Goal: Task Accomplishment & Management: Use online tool/utility

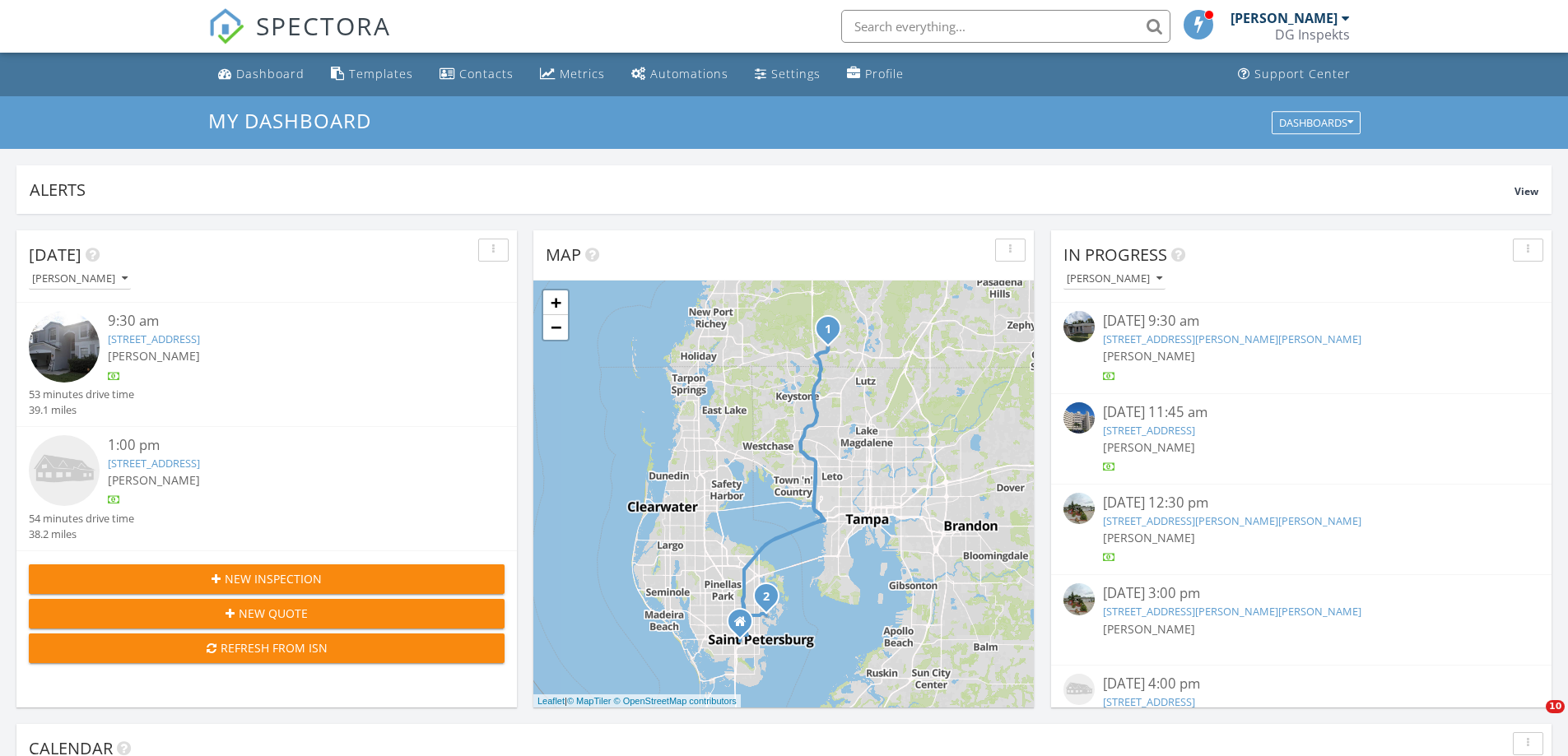
click at [200, 466] on link "642 38th Ave NE, Saint Petersburg, FL 33704" at bounding box center [154, 464] width 93 height 15
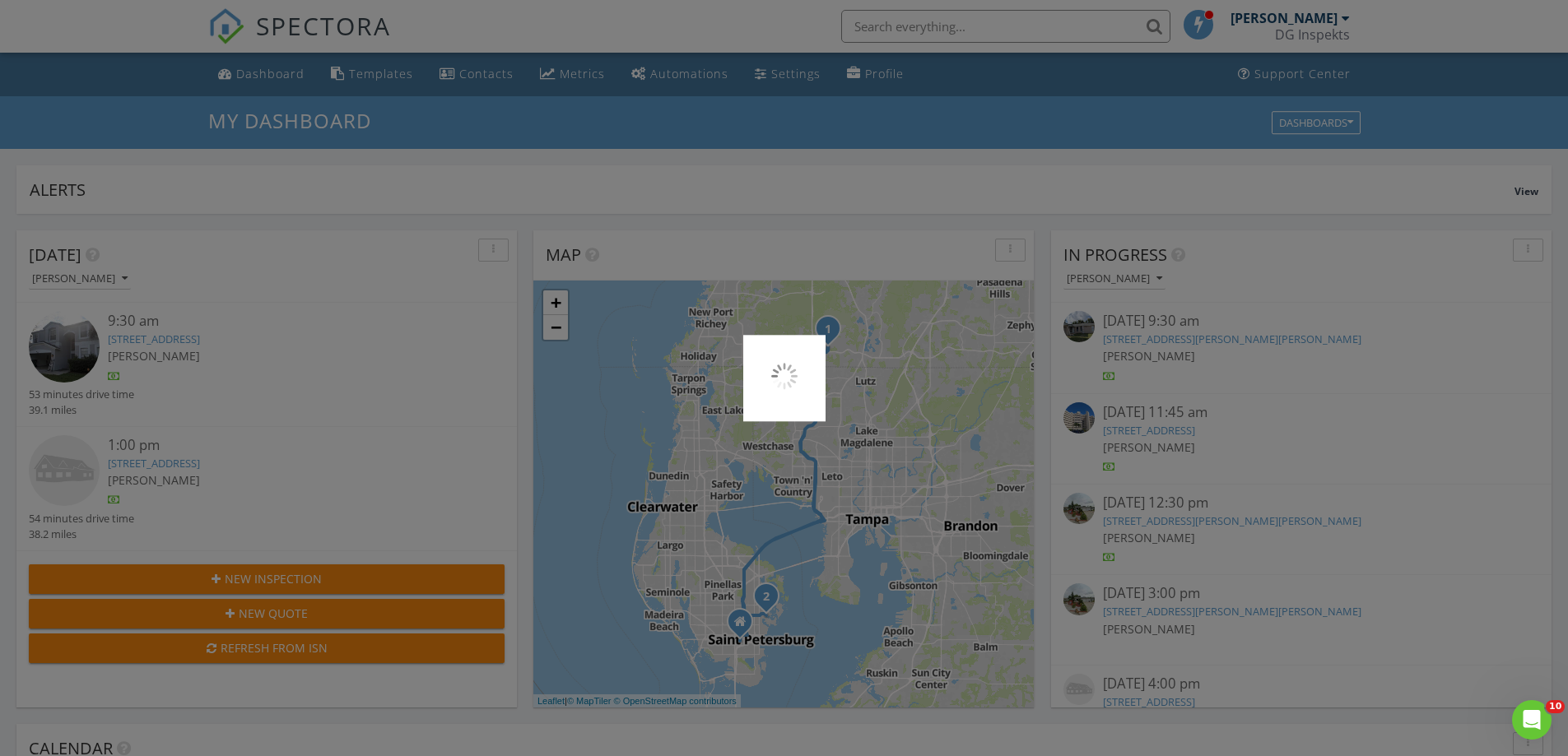
scroll to position [1523, 1594]
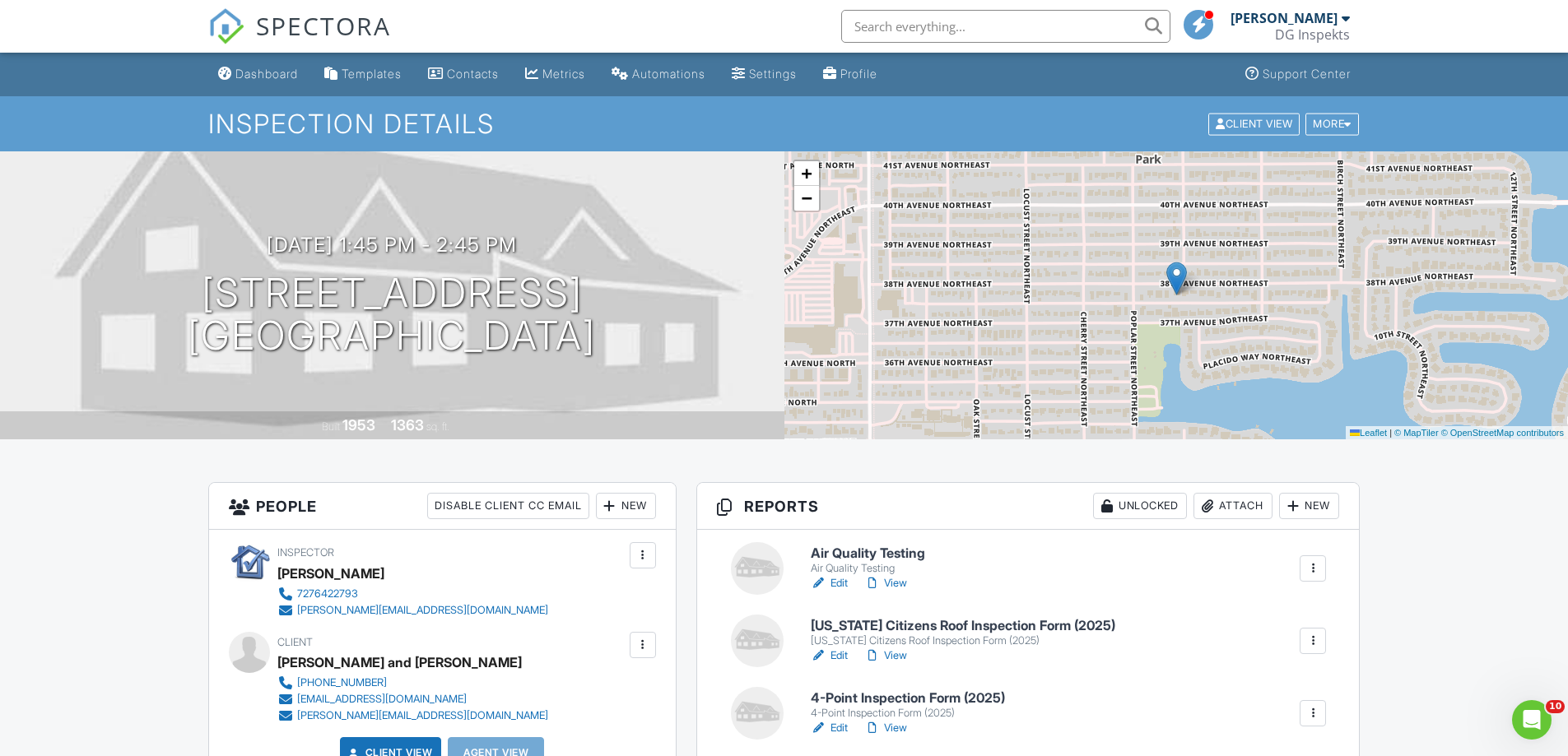
click at [300, 32] on span "SPECTORA" at bounding box center [323, 26] width 135 height 35
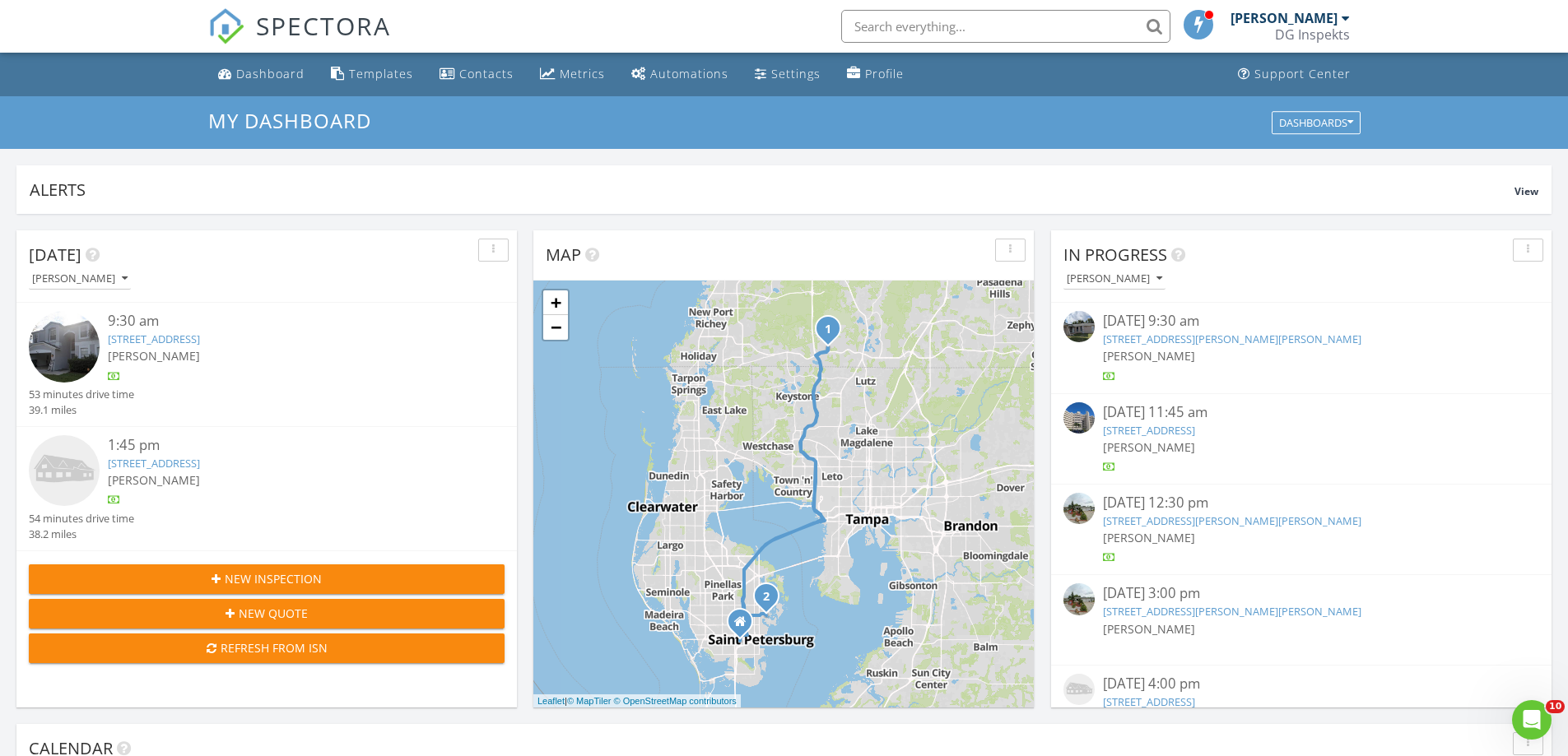
click at [200, 458] on link "[STREET_ADDRESS]" at bounding box center [154, 464] width 93 height 15
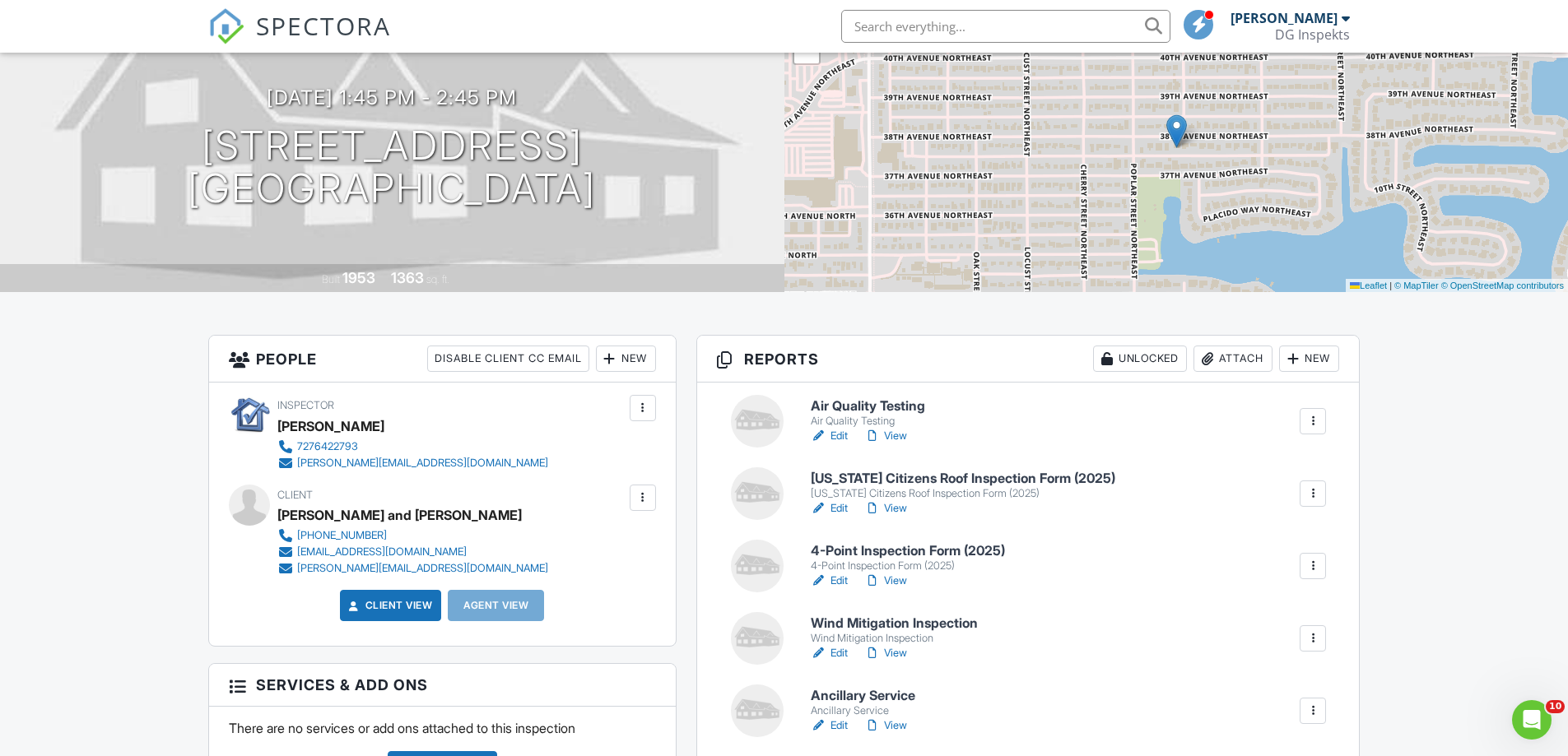
scroll to position [165, 0]
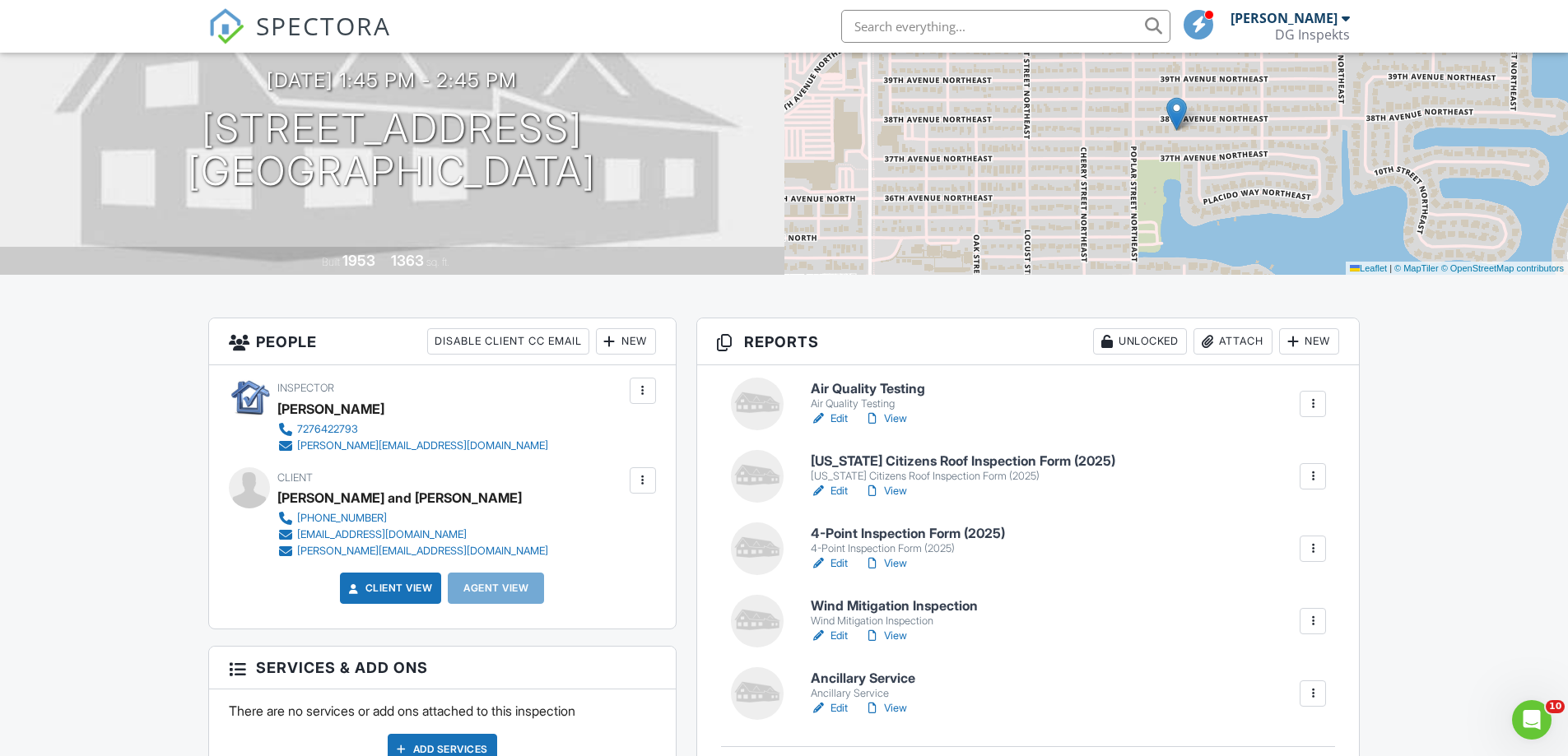
click at [1041, 19] on input "text" at bounding box center [1005, 27] width 329 height 33
type input "642 38th"
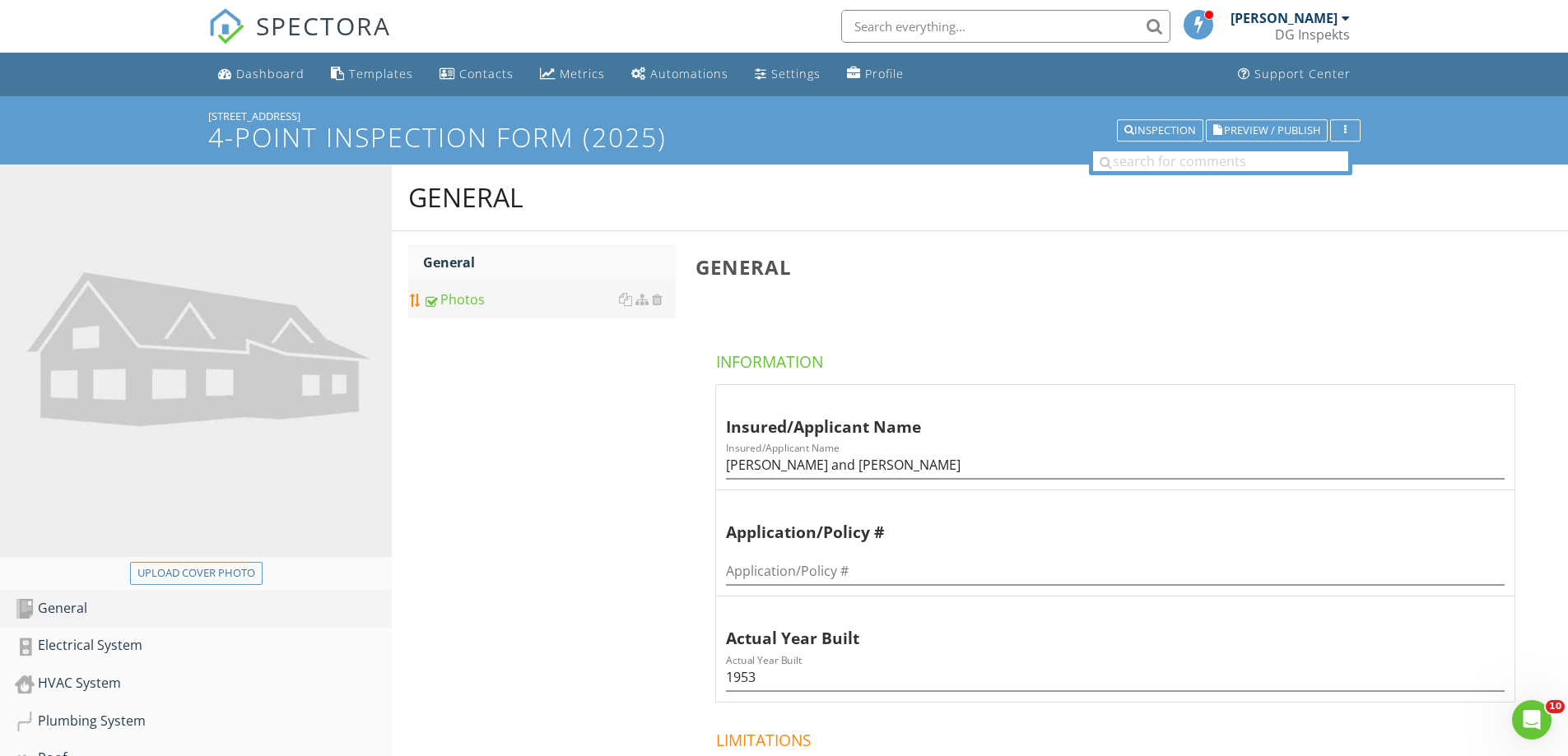
click at [477, 310] on div "Photos" at bounding box center [550, 300] width 253 height 20
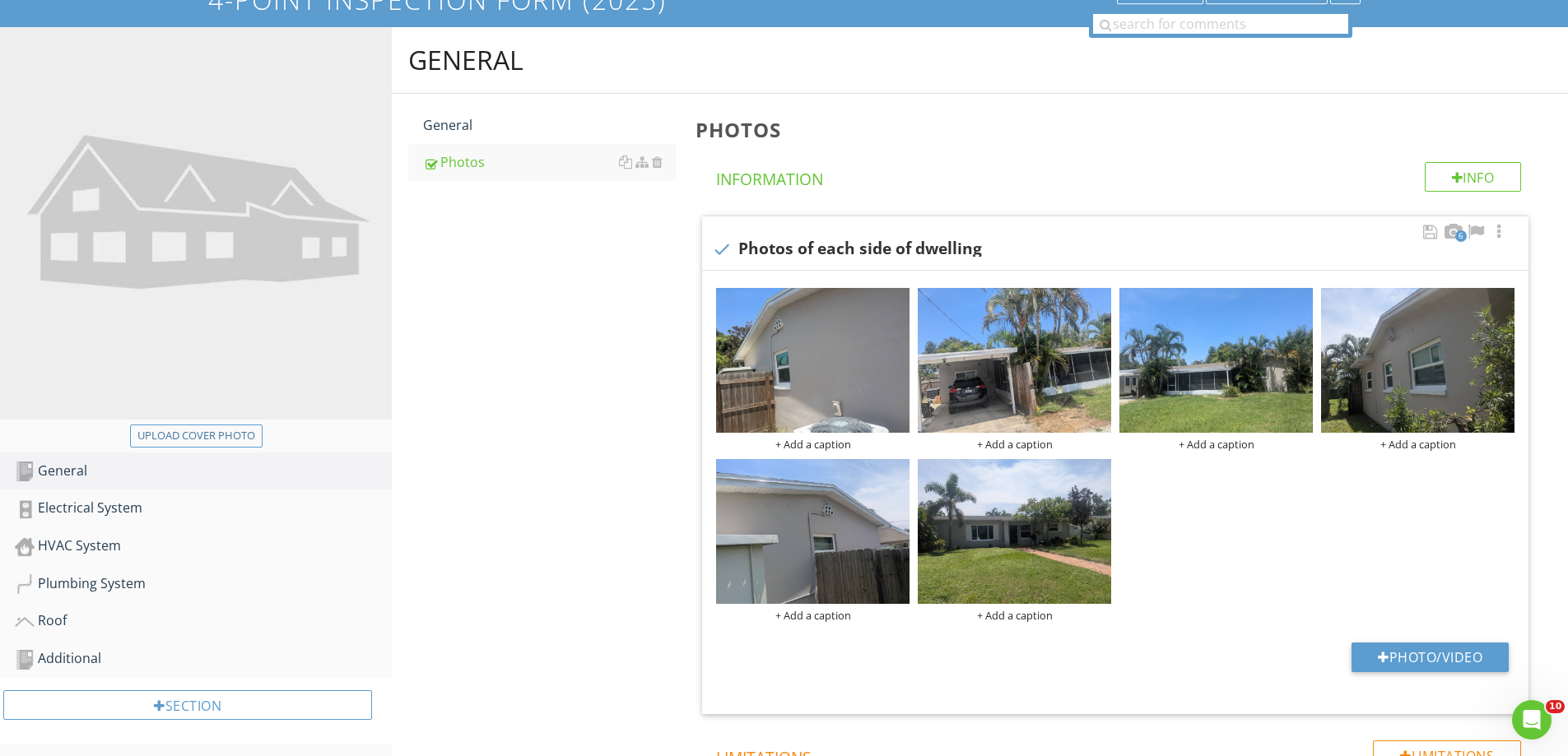
scroll to position [165, 0]
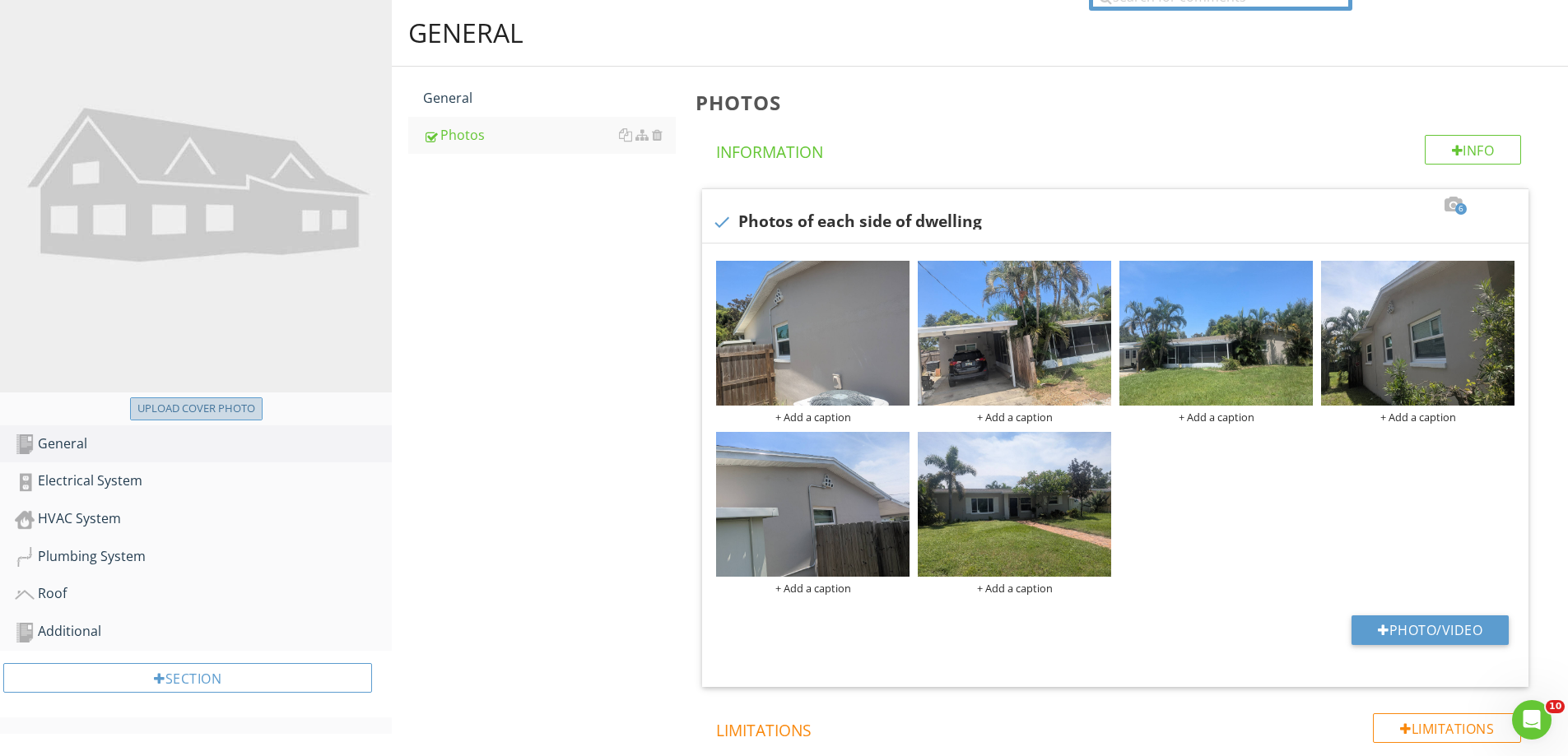
click at [230, 416] on div "Upload cover photo" at bounding box center [196, 409] width 117 height 16
type input "C:\fakepath\photo.jpg"
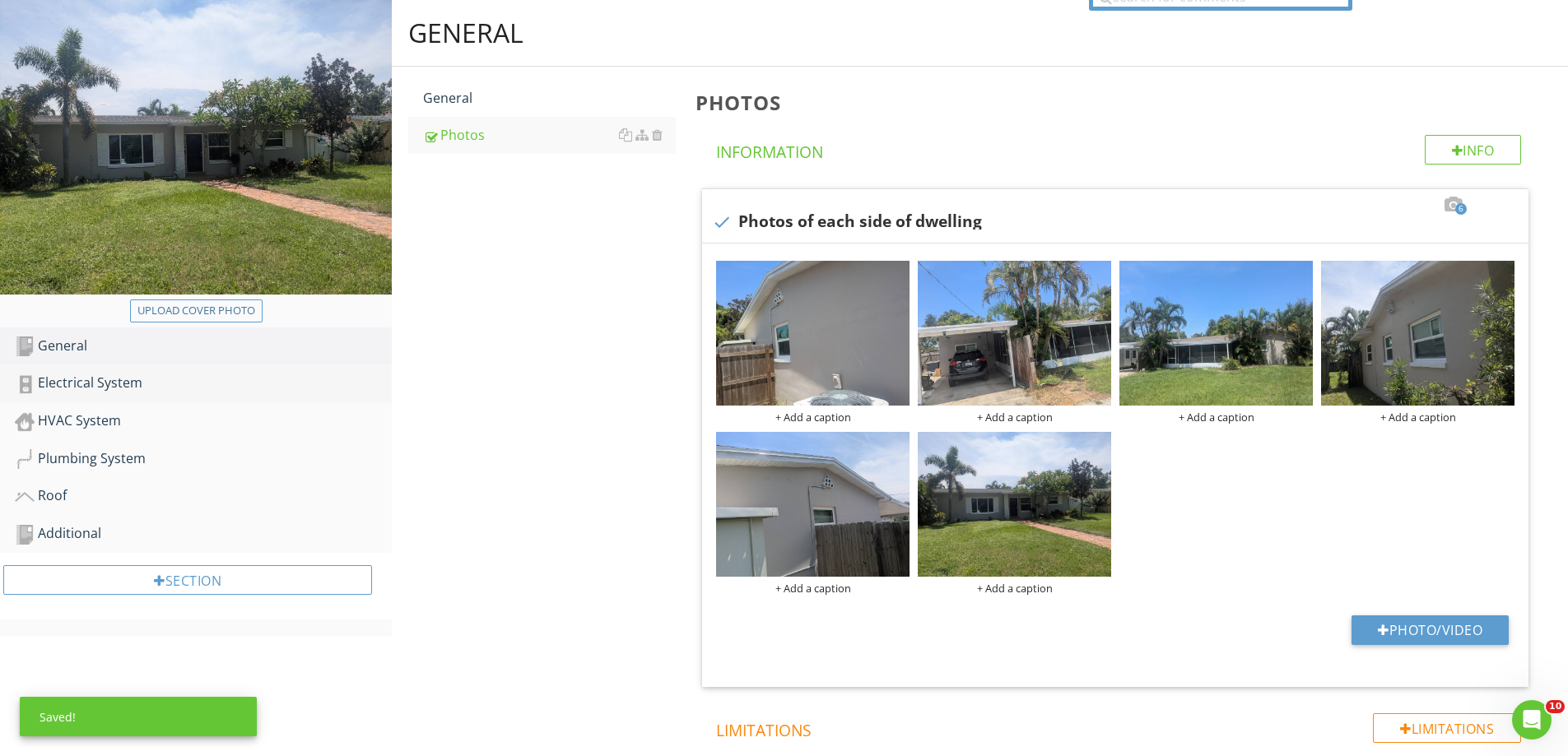
click at [93, 389] on div "Electrical System" at bounding box center [203, 383] width 377 height 21
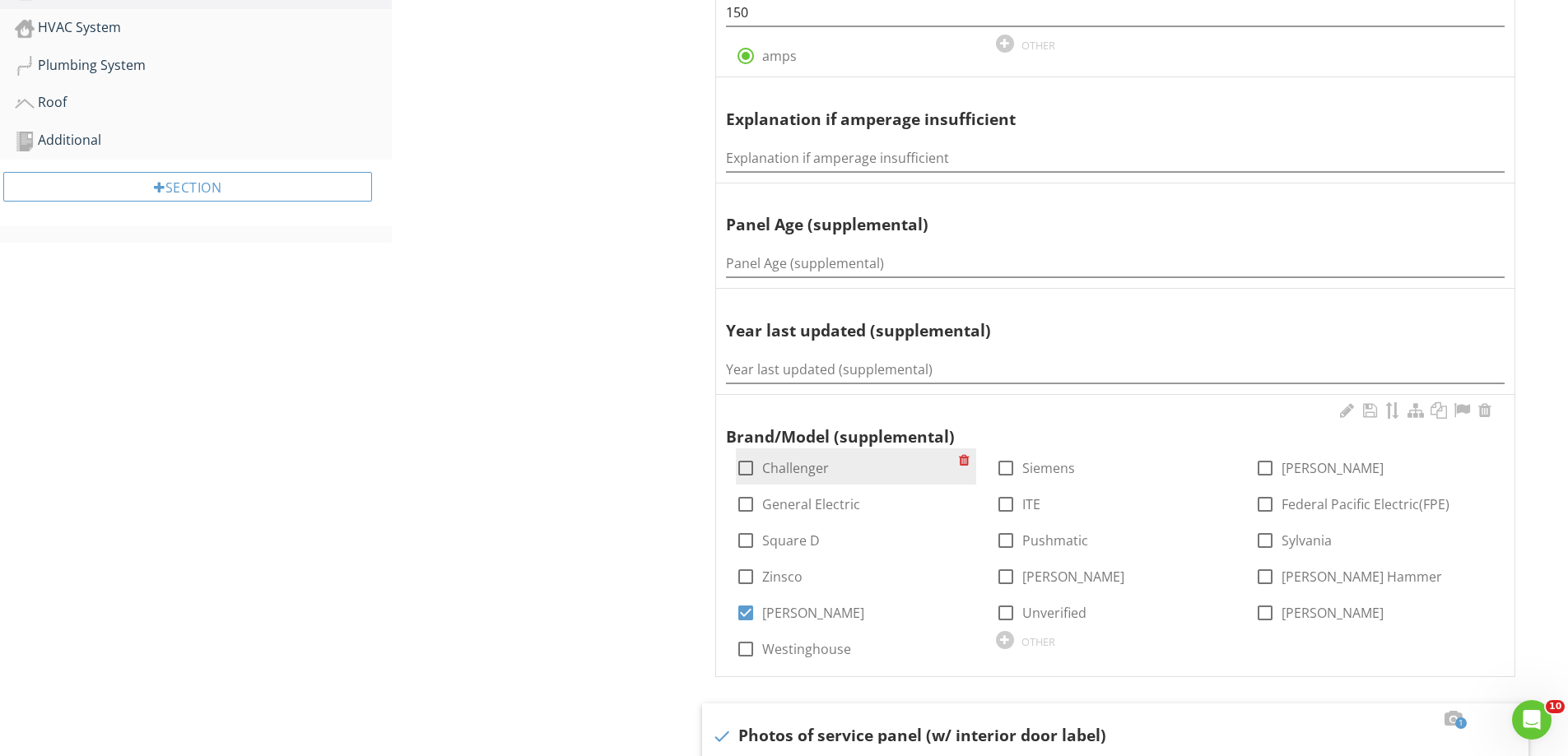
scroll to position [576, 0]
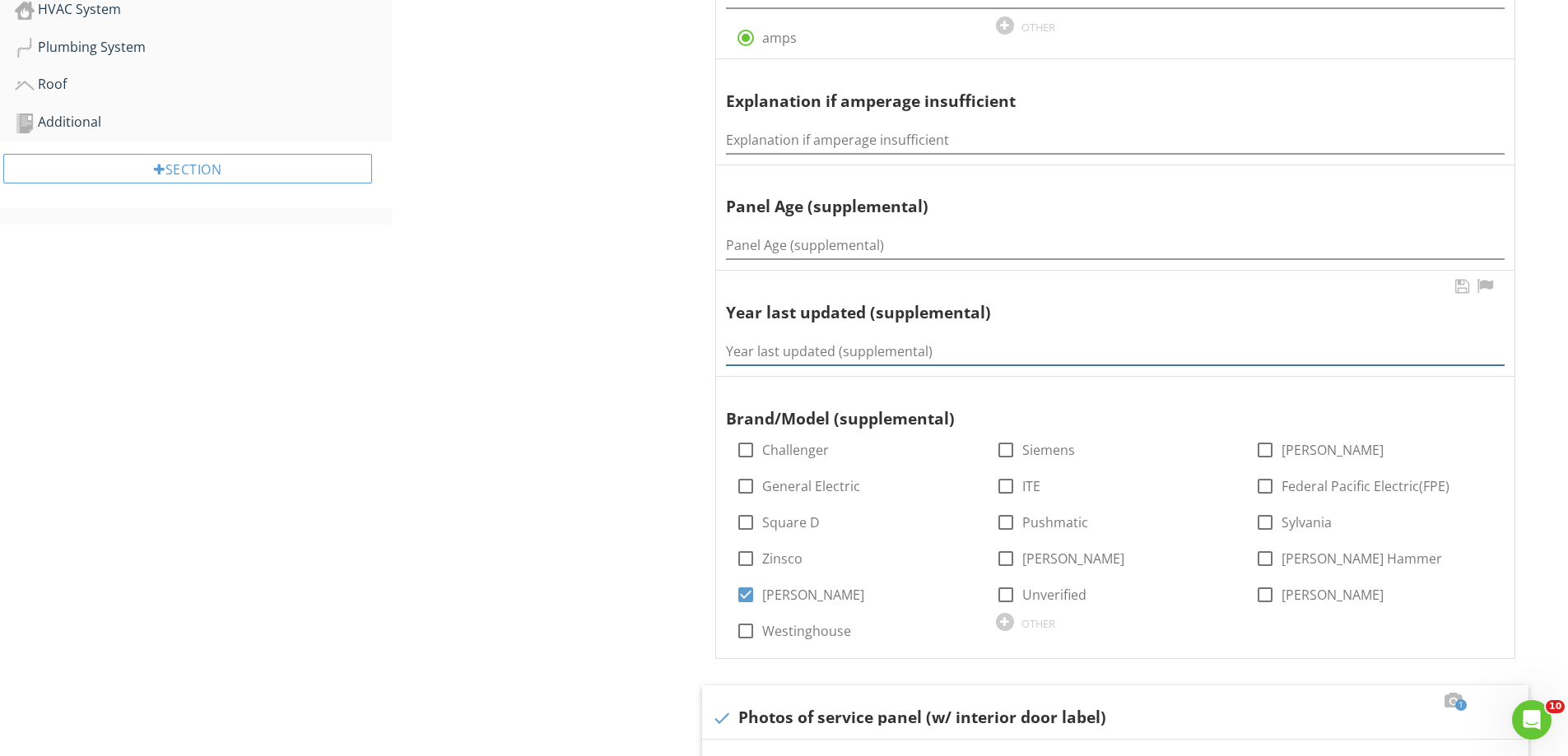
click at [802, 362] on input "Year last updated (supplemental)" at bounding box center [1115, 352] width 779 height 27
type input "2020"
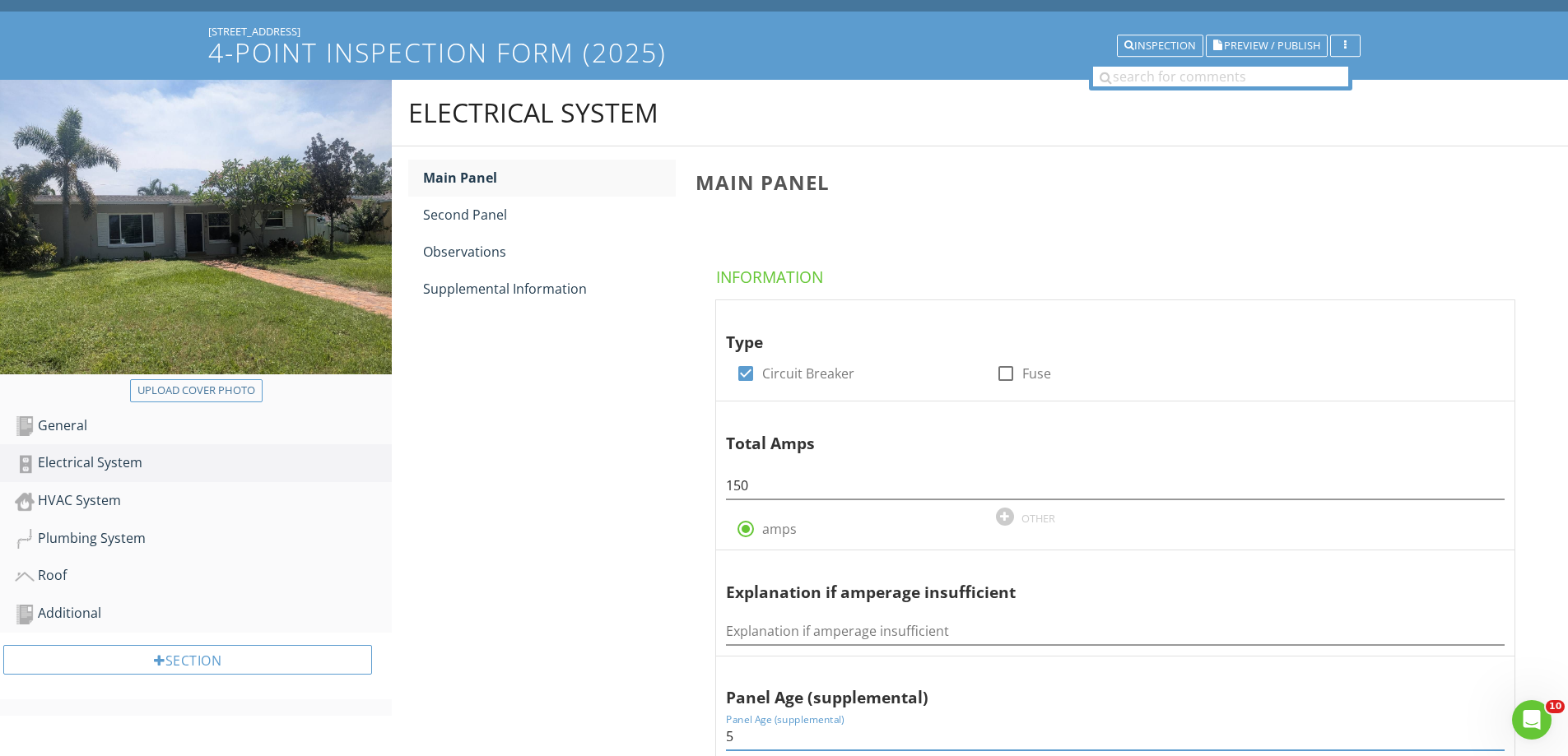
scroll to position [82, 0]
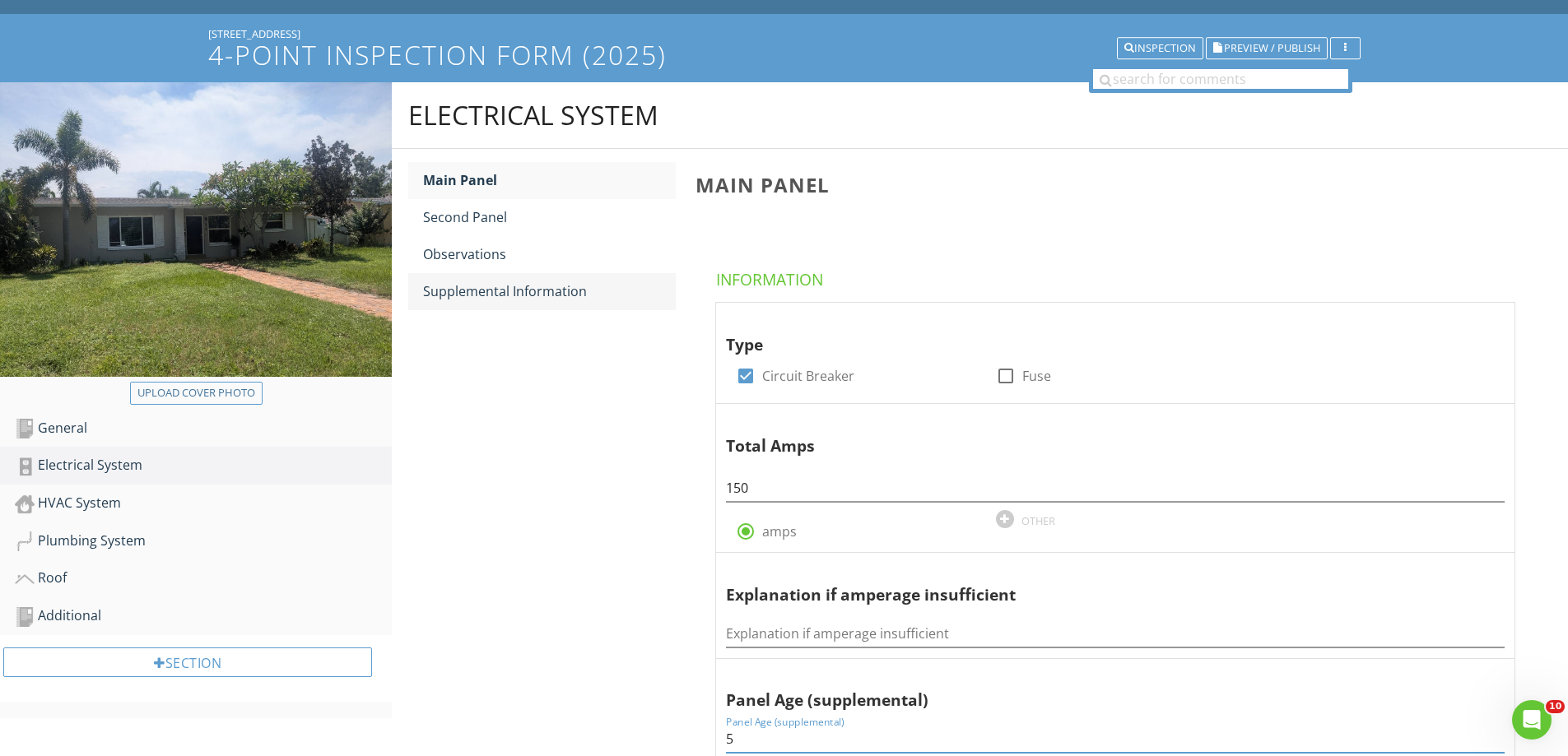
type input "5"
click at [476, 292] on div "Supplemental Information" at bounding box center [550, 291] width 253 height 20
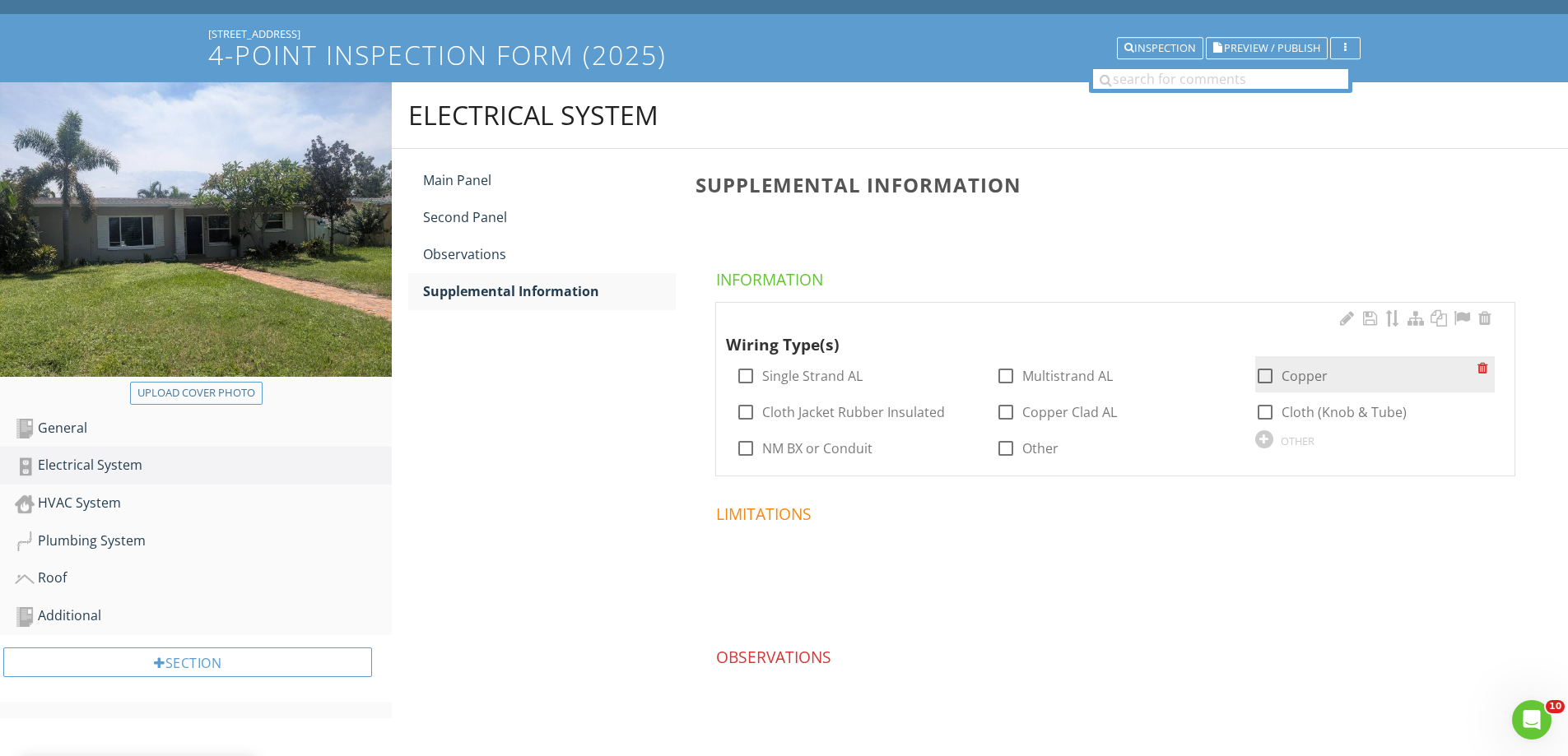
click at [1270, 377] on div at bounding box center [1265, 376] width 28 height 28
checkbox input "true"
click at [119, 509] on div "HVAC System" at bounding box center [203, 503] width 377 height 21
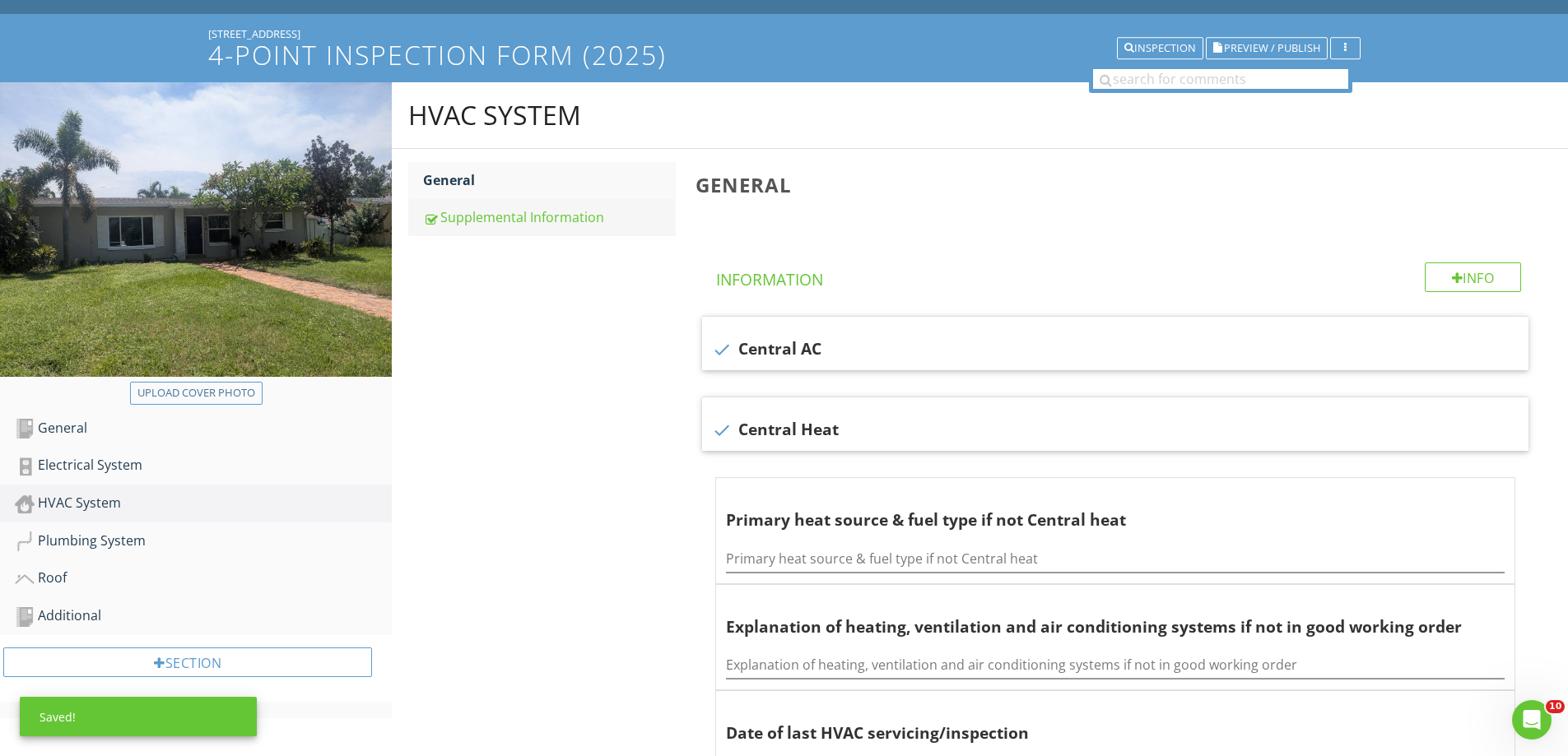
click at [512, 208] on div "Supplemental Information" at bounding box center [550, 217] width 253 height 20
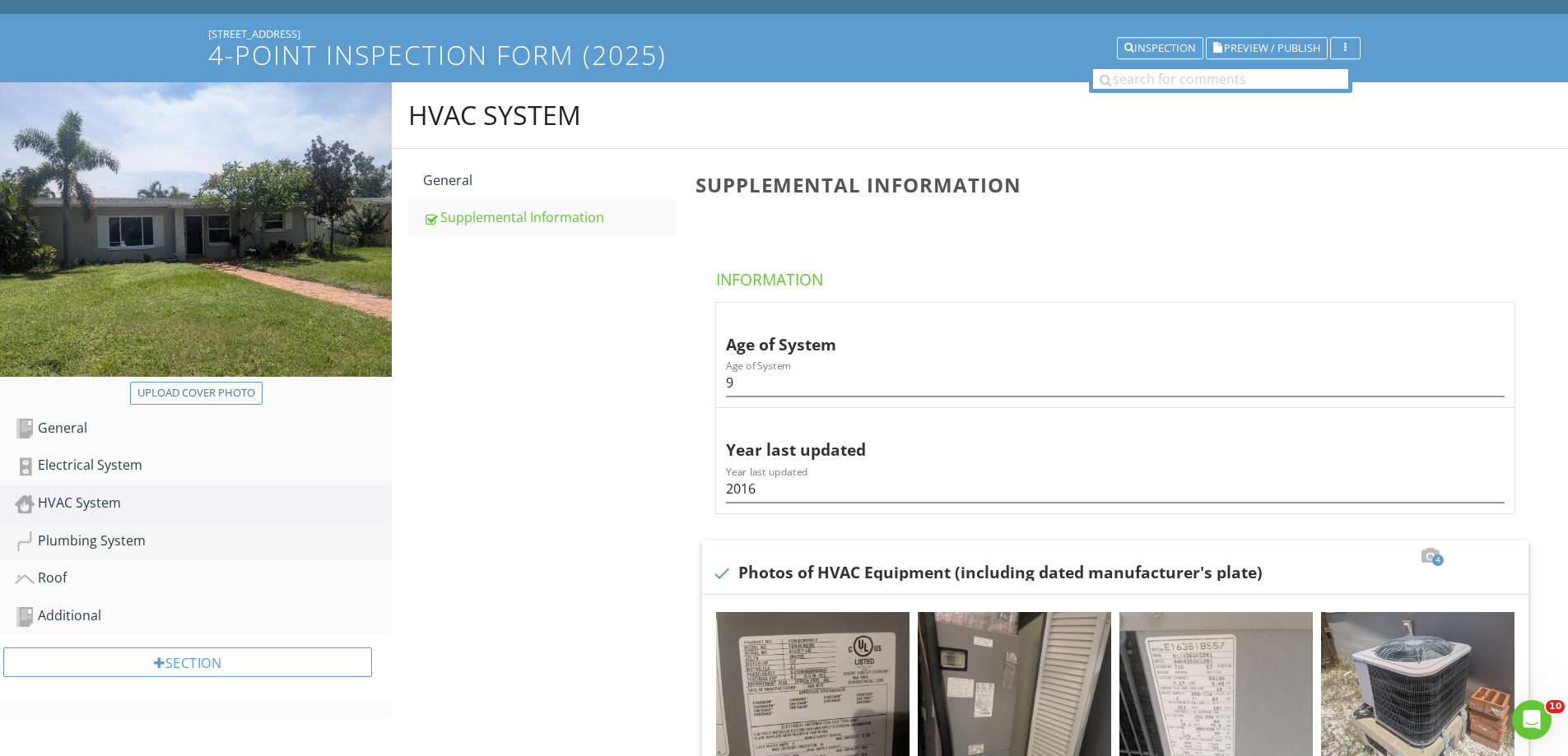
click at [122, 532] on div "Plumbing System" at bounding box center [203, 541] width 377 height 21
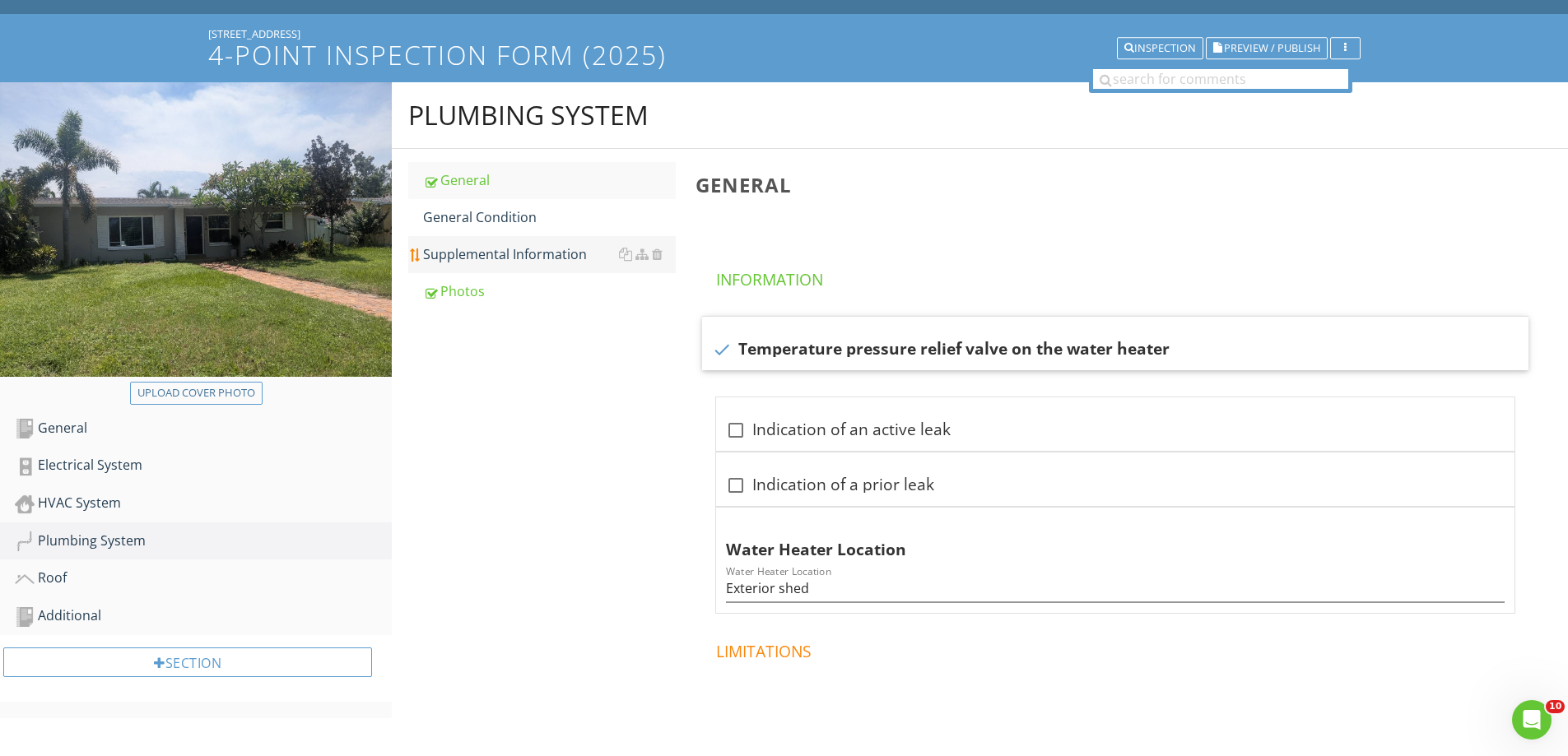
click at [472, 243] on link "Supplemental Information" at bounding box center [550, 255] width 253 height 37
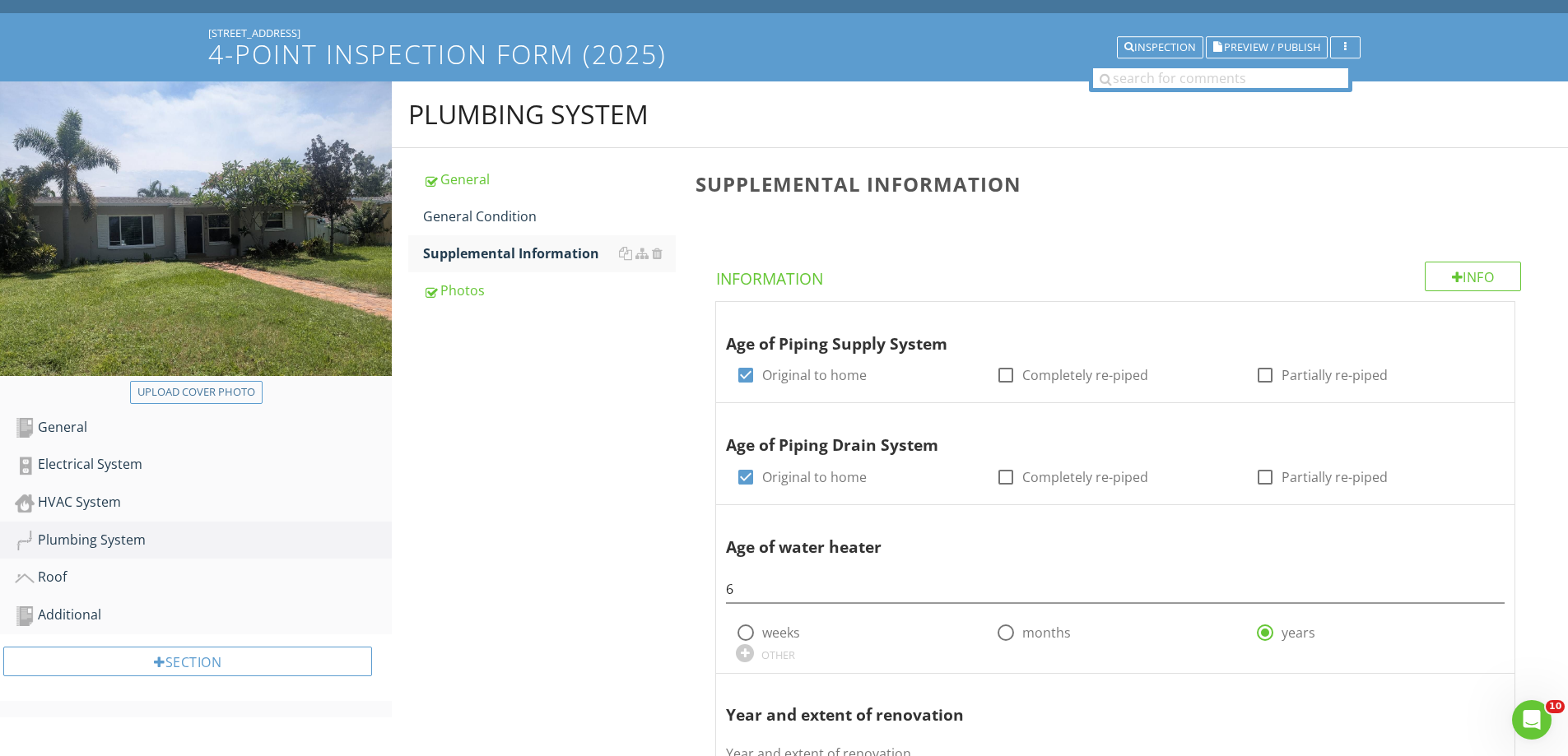
scroll to position [82, 0]
click at [56, 497] on div "HVAC System" at bounding box center [203, 503] width 377 height 21
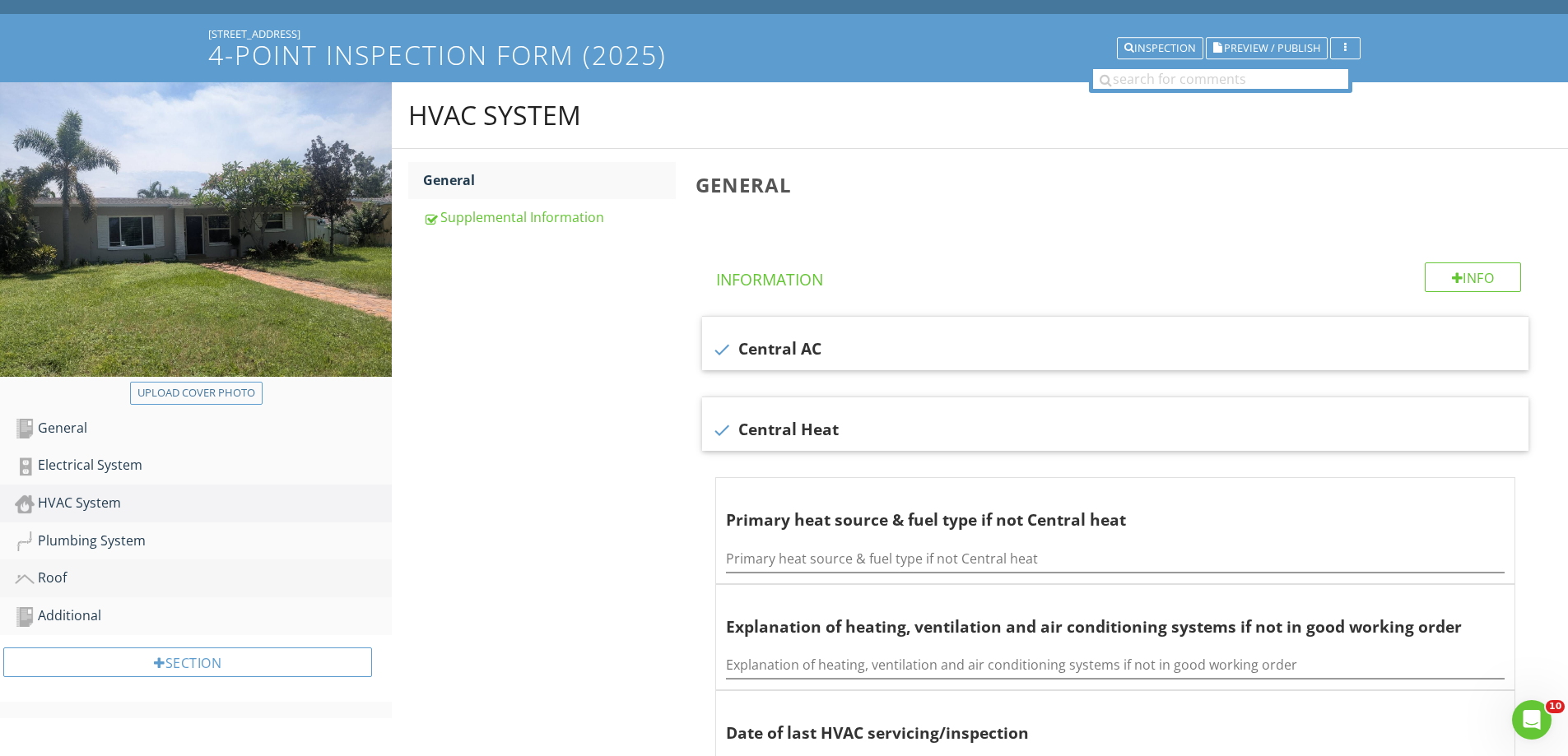
click at [91, 582] on div "Roof" at bounding box center [203, 578] width 377 height 21
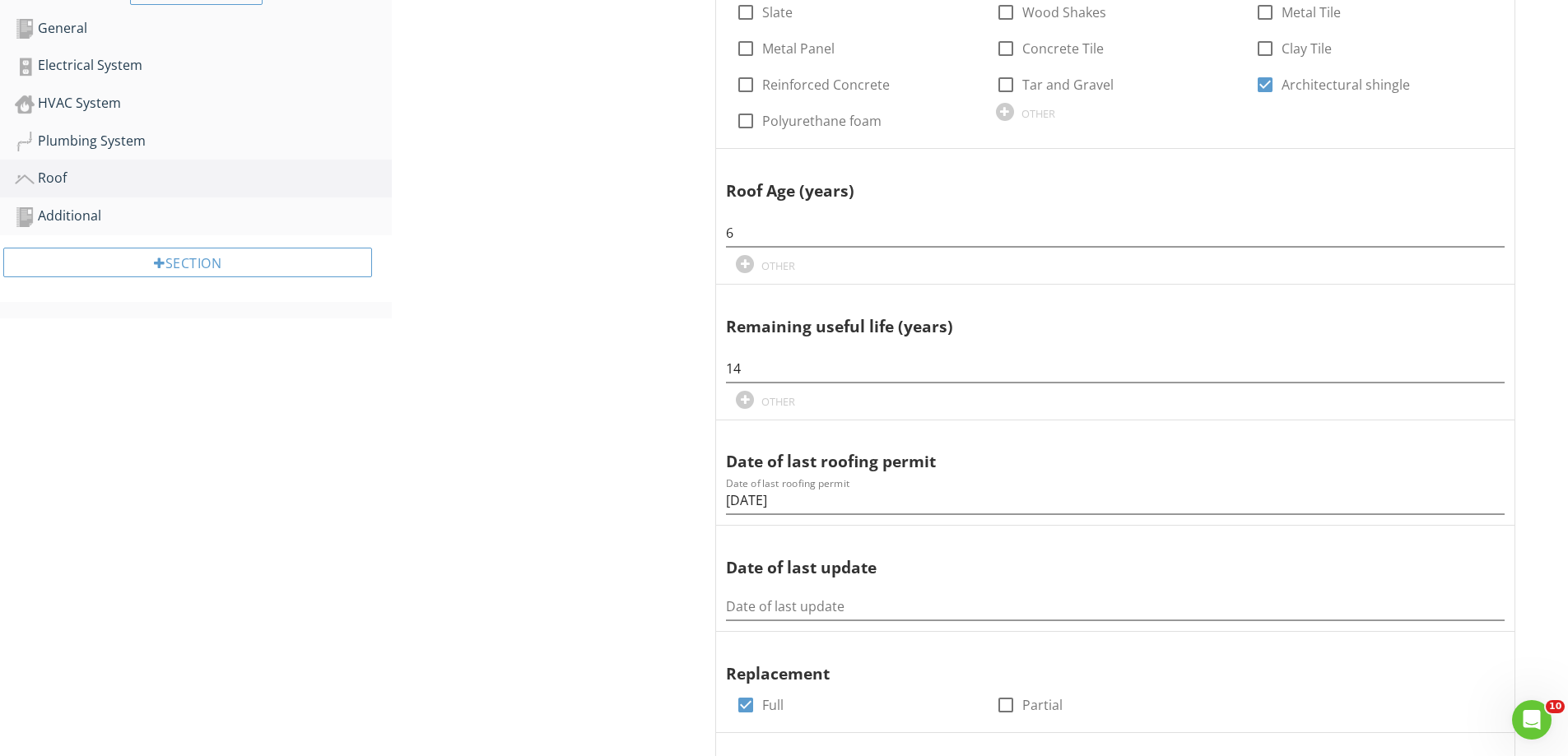
scroll to position [329, 0]
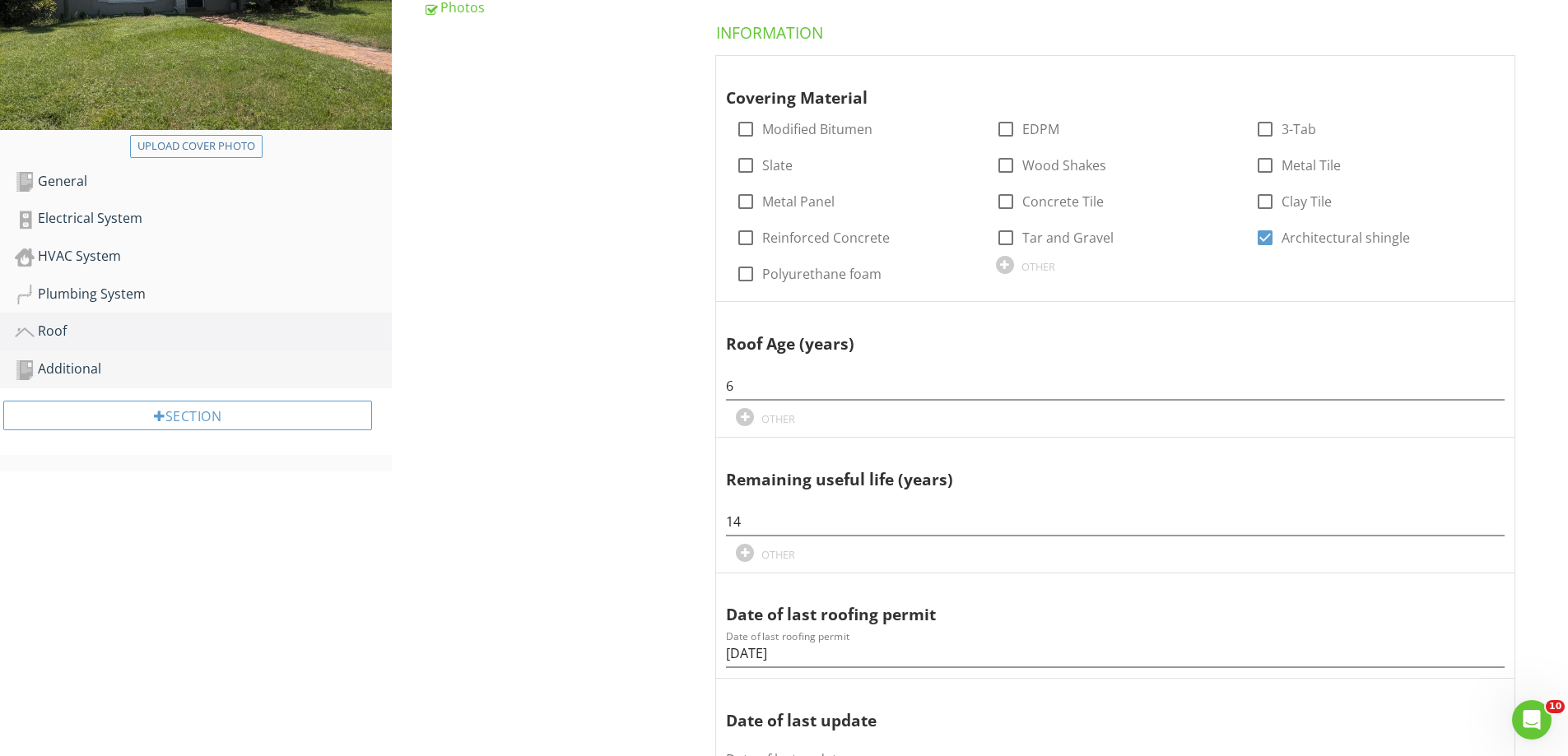
click at [158, 366] on div "Additional" at bounding box center [203, 369] width 377 height 21
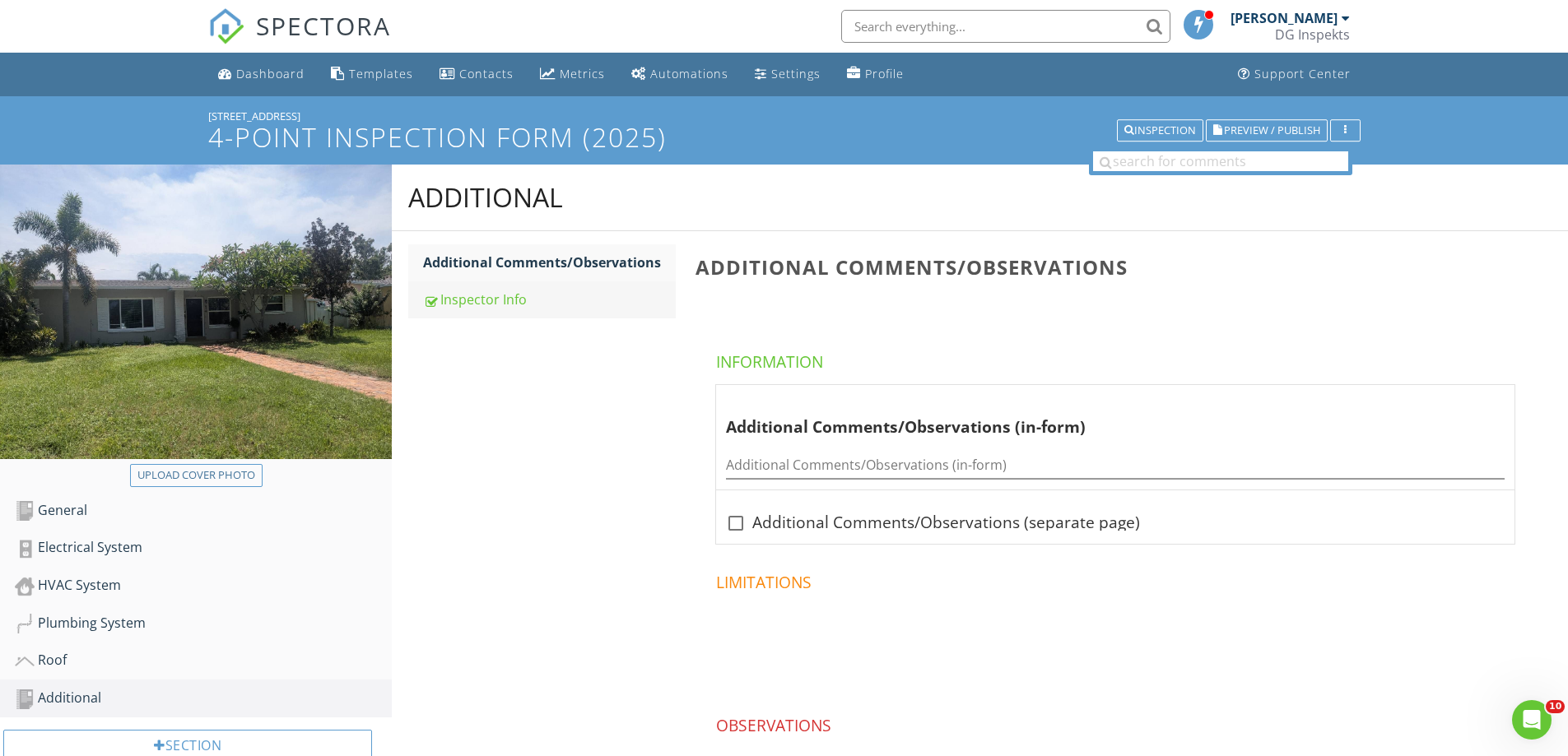
click at [488, 313] on link "Inspector Info" at bounding box center [550, 300] width 253 height 37
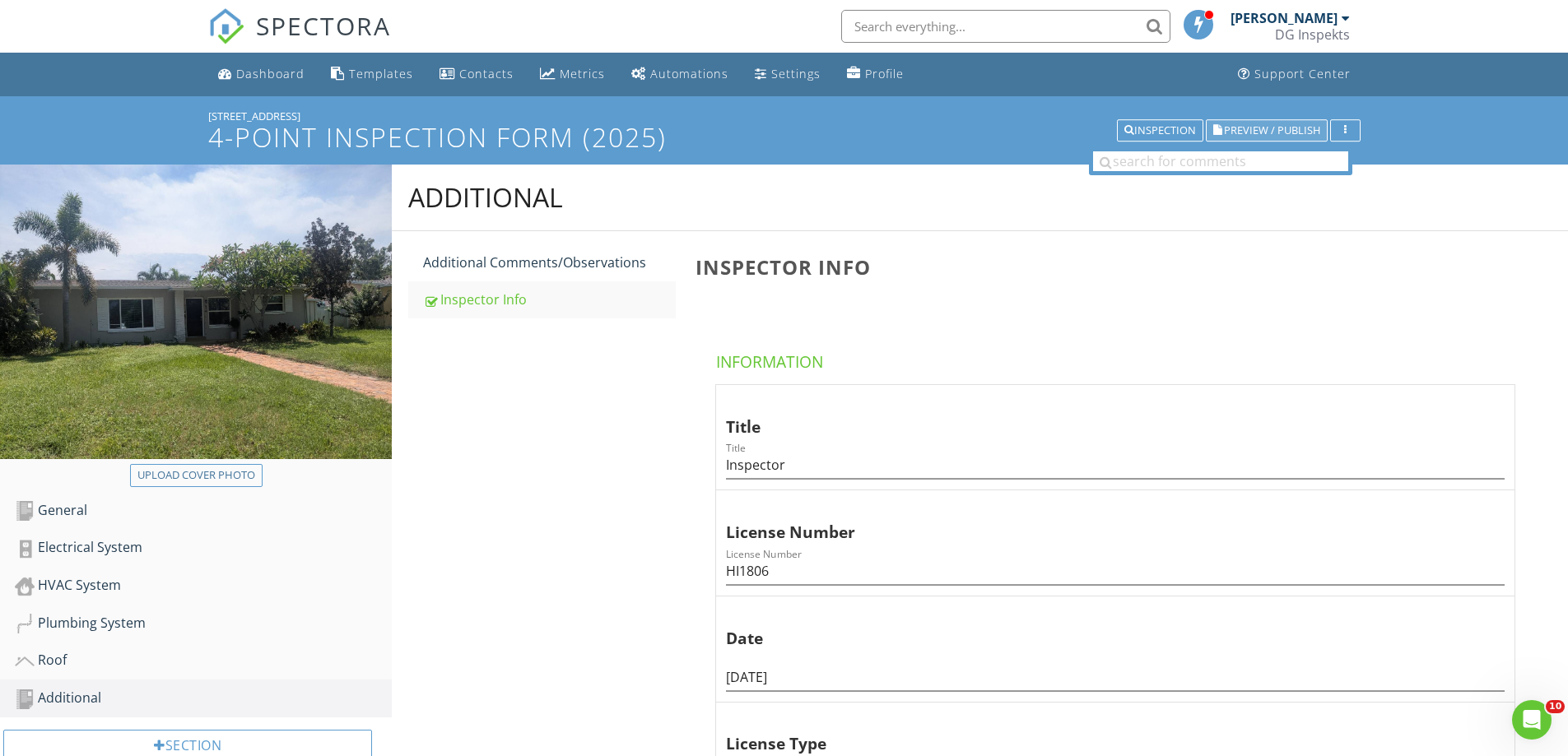
click at [1238, 129] on span "Preview / Publish" at bounding box center [1272, 131] width 96 height 11
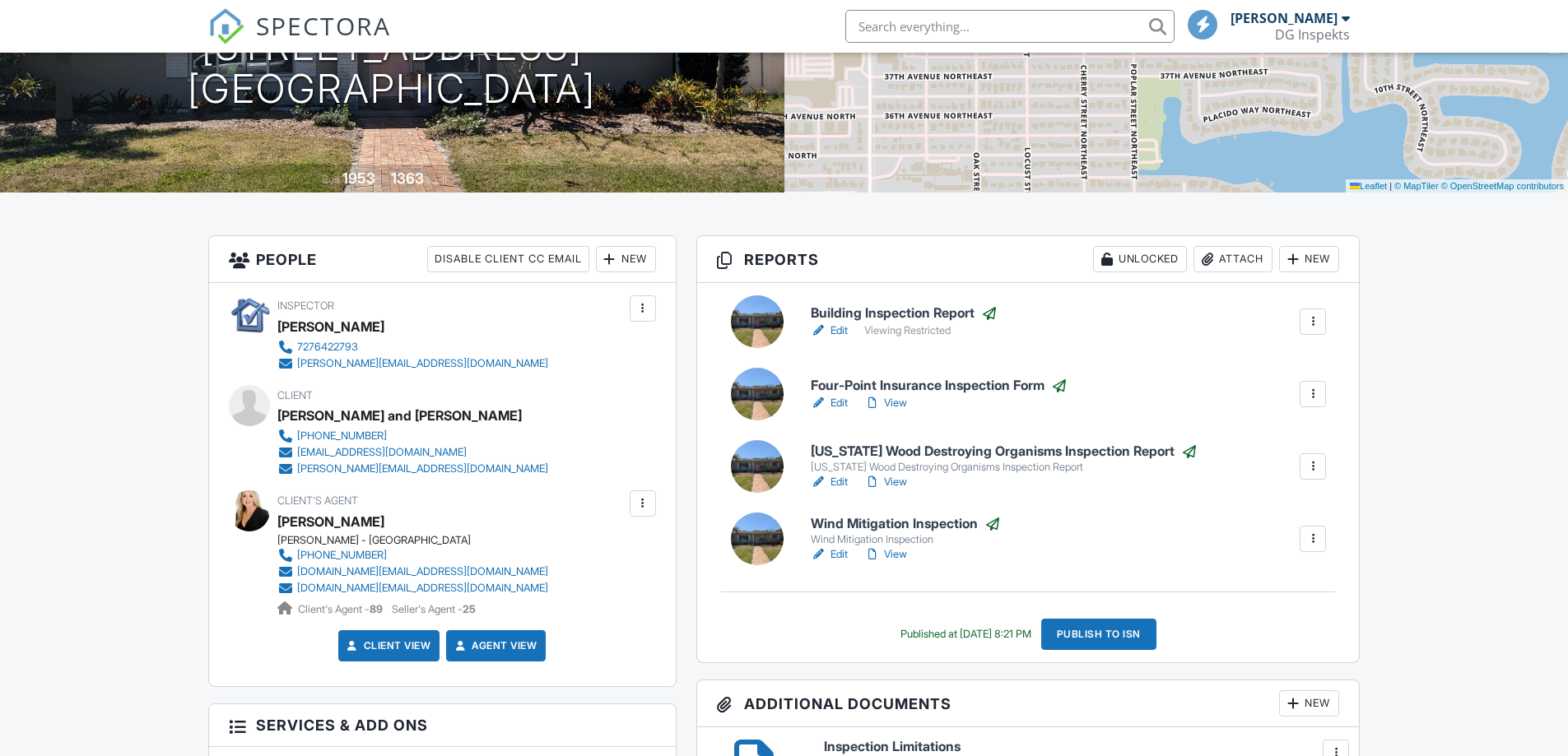
scroll to position [247, 0]
click at [843, 400] on link "Edit" at bounding box center [829, 403] width 37 height 16
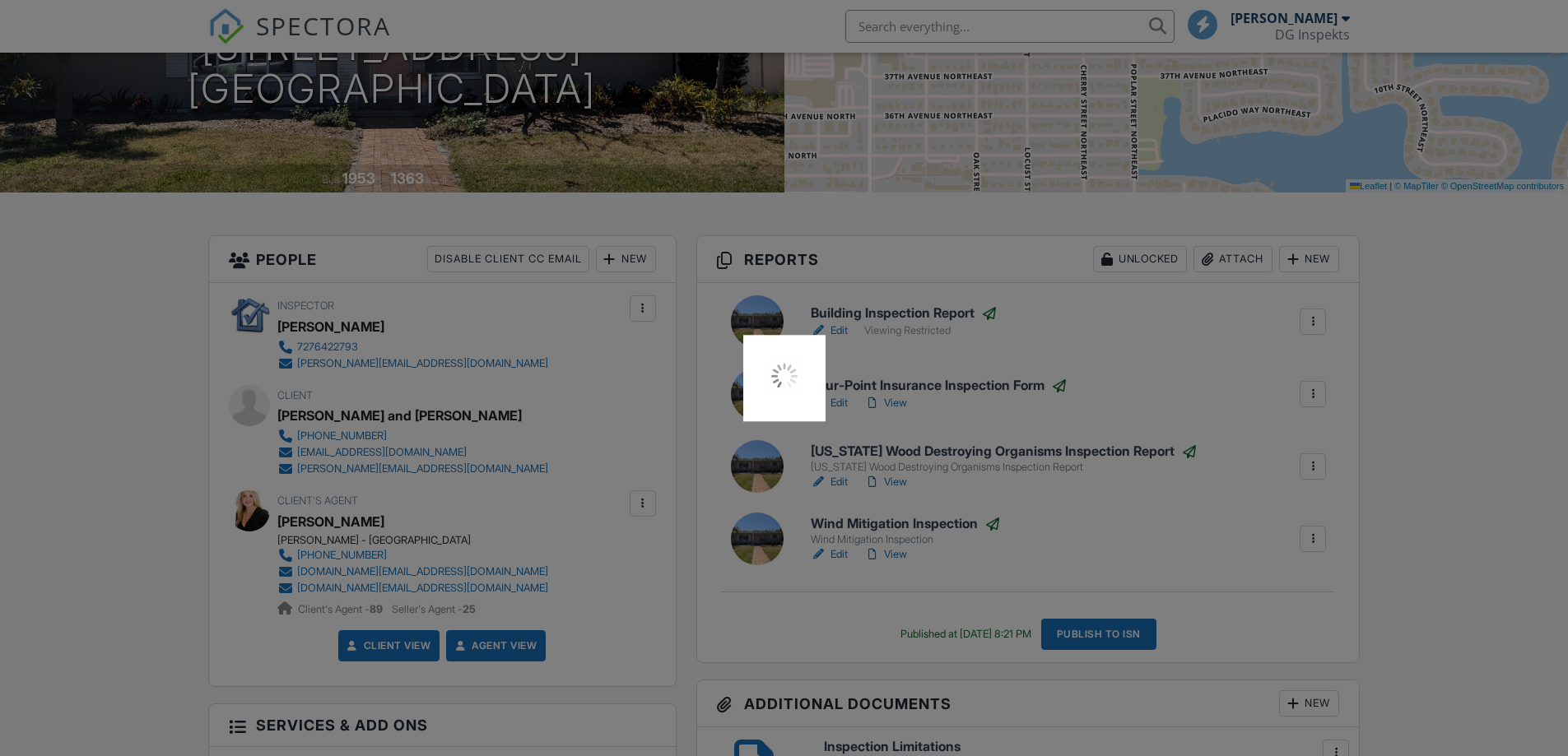
scroll to position [0, 0]
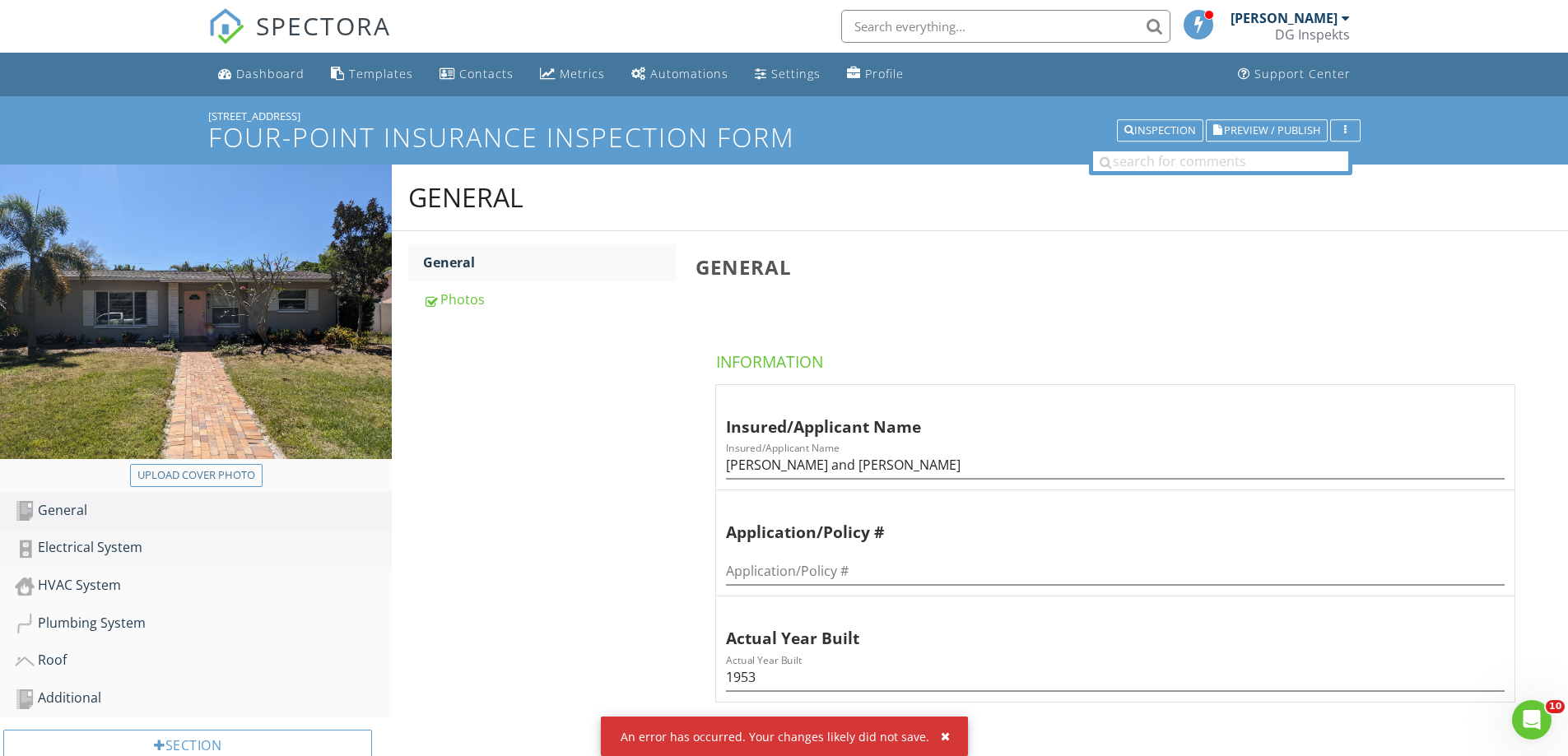
click at [112, 553] on div "Electrical System" at bounding box center [203, 547] width 377 height 21
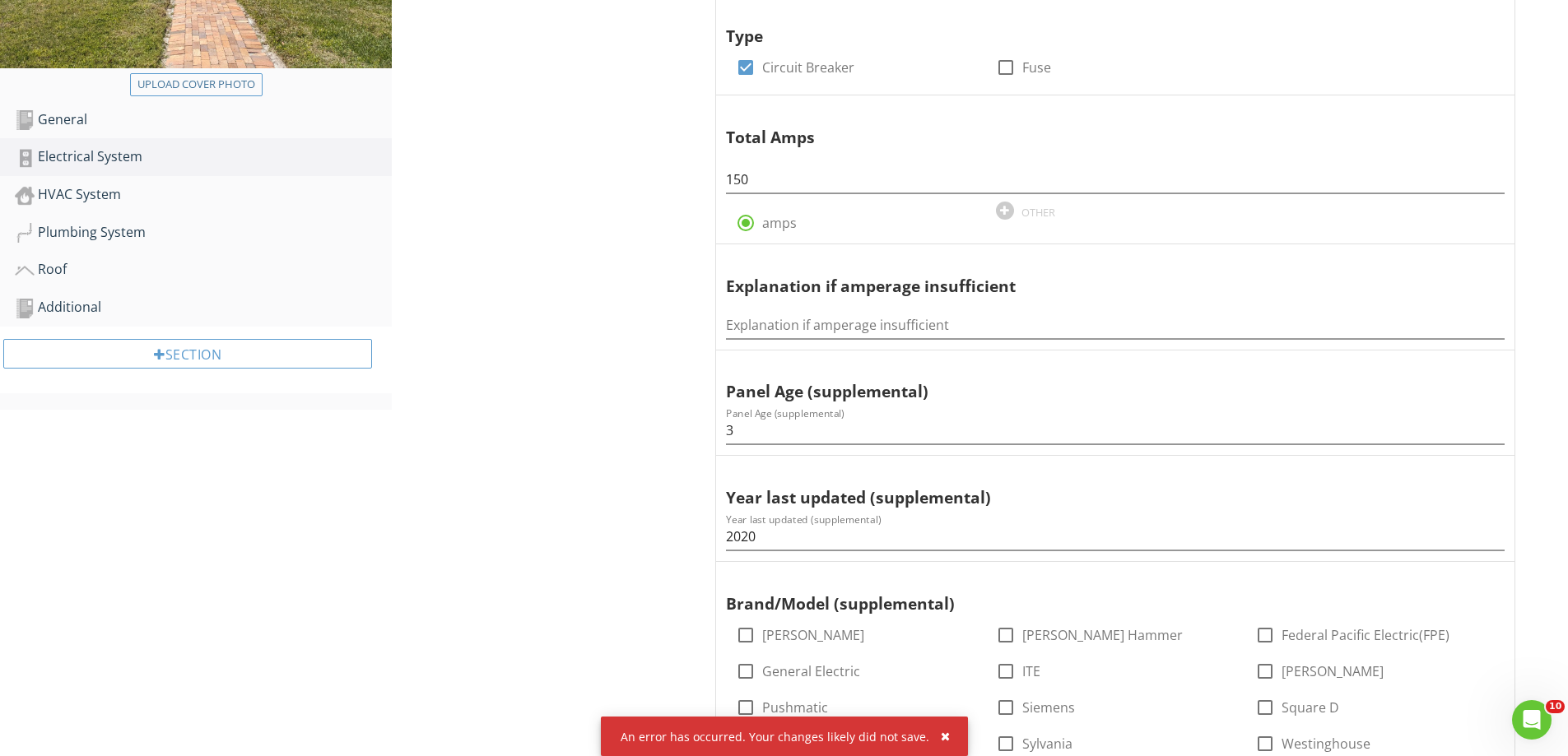
scroll to position [82, 0]
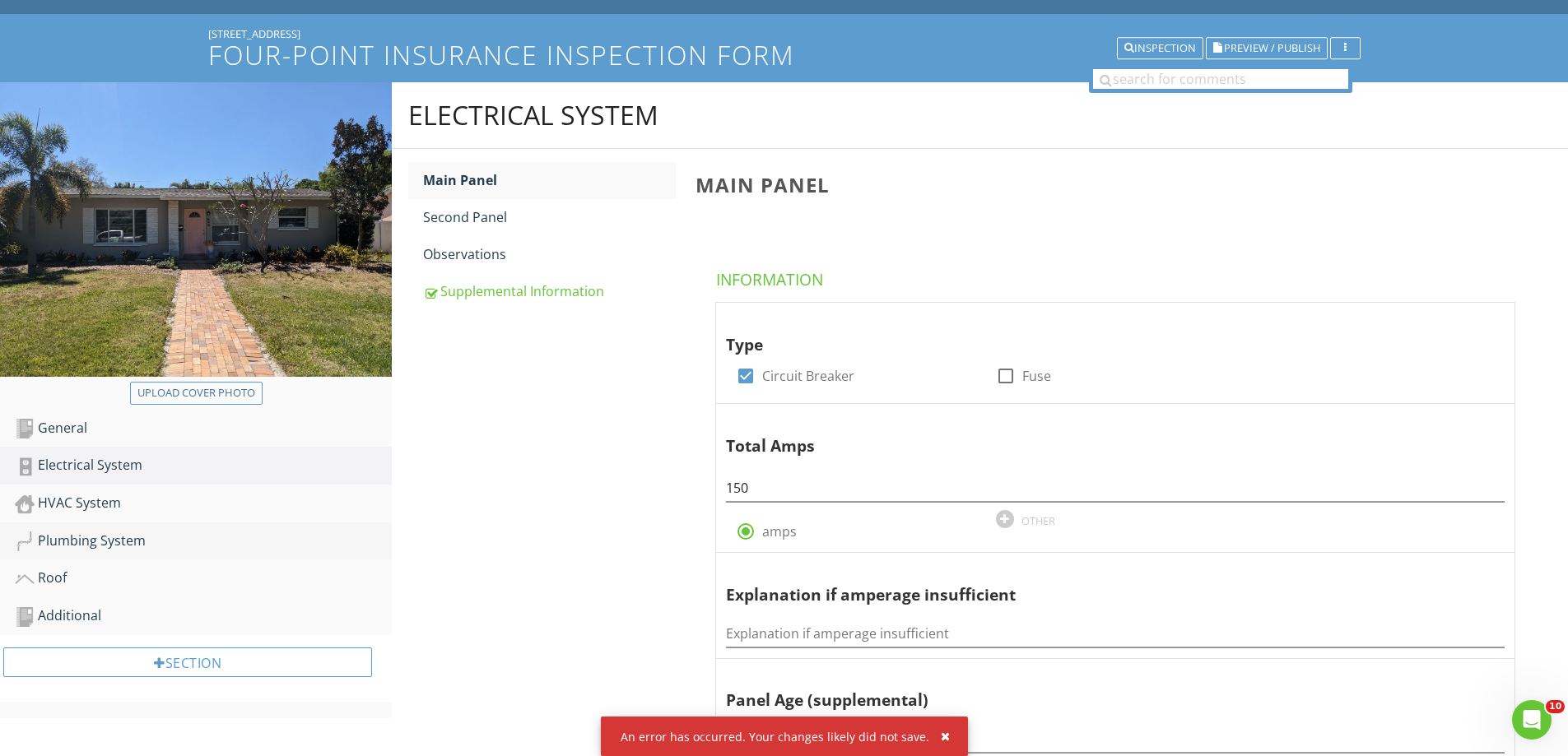
click at [101, 535] on div "Plumbing System" at bounding box center [203, 541] width 377 height 21
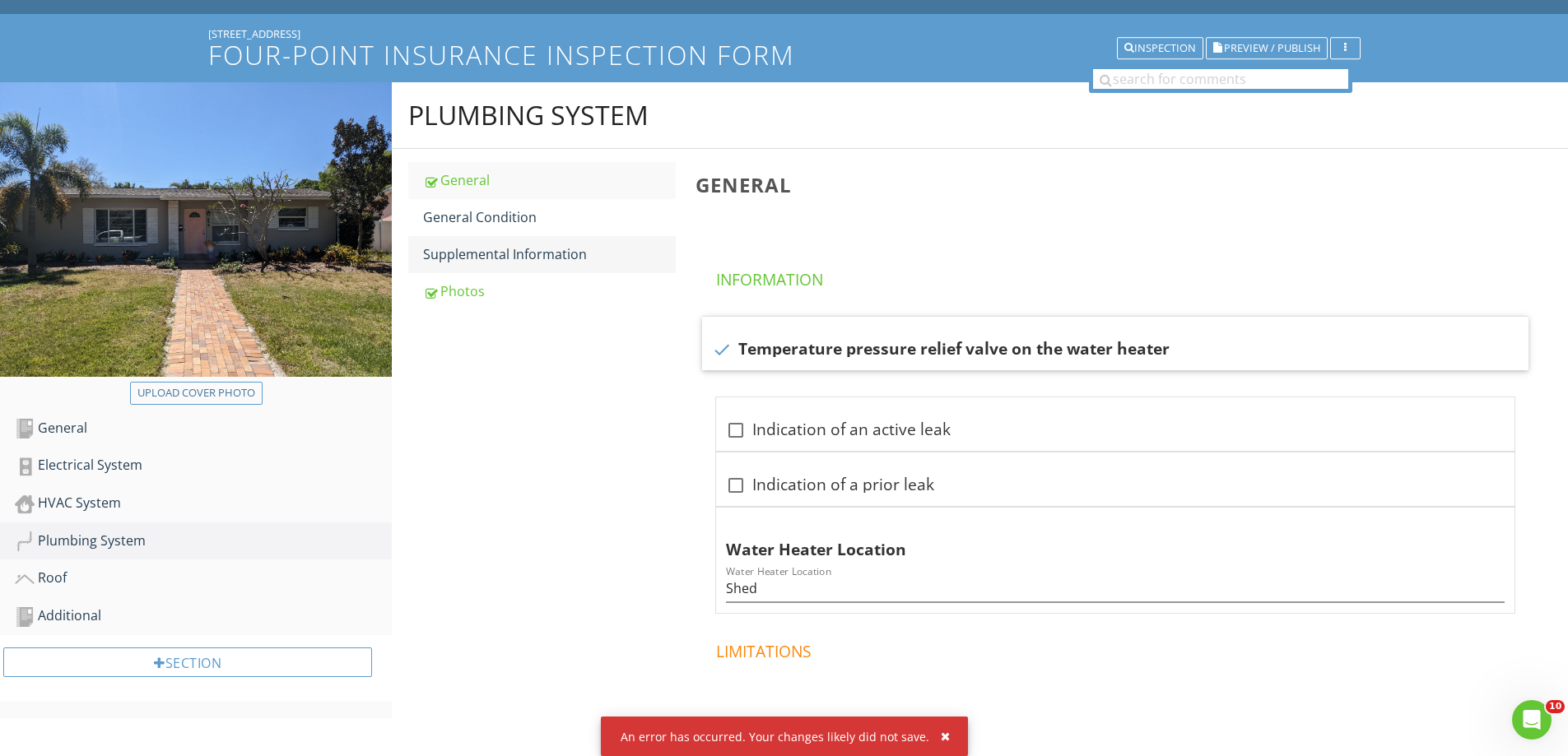
click at [509, 258] on div "Supplemental Information" at bounding box center [550, 255] width 253 height 20
